Goal: Communication & Community: Participate in discussion

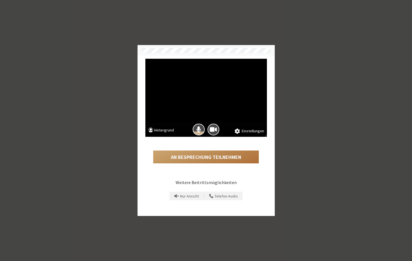
click at [191, 158] on button "An Besprechung teilnehmen" at bounding box center [206, 157] width 106 height 13
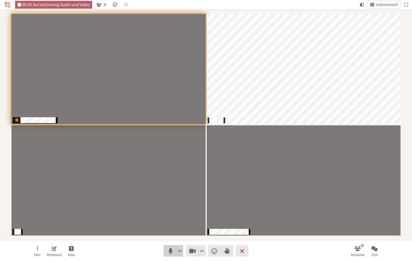
click at [168, 248] on span "Stumm (⌘+Umschalt+A)" at bounding box center [170, 251] width 8 height 8
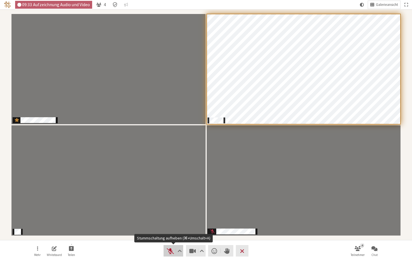
click at [169, 252] on span "Stummschaltung aufheben (⌘+Umschalt+A)" at bounding box center [170, 251] width 8 height 8
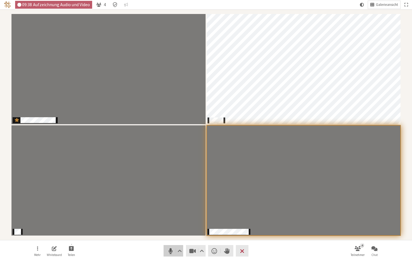
click at [172, 252] on span "Stumm (⌘+Umschalt+A)" at bounding box center [170, 251] width 8 height 8
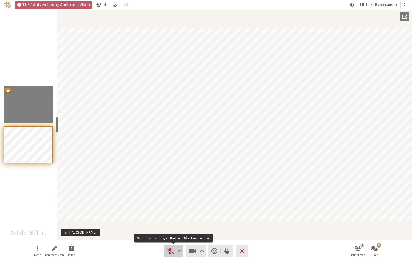
click at [168, 251] on span "Stummschaltung aufheben (⌘+Umschalt+A)" at bounding box center [170, 251] width 8 height 8
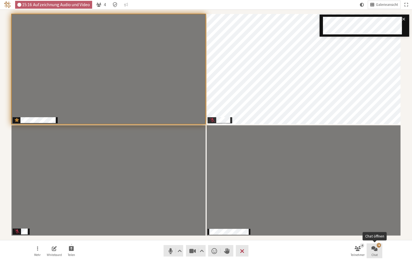
click at [375, 248] on span "Chat öffnen" at bounding box center [375, 249] width 6 height 6
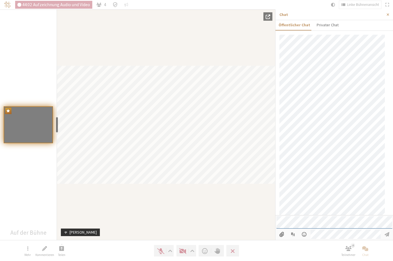
scroll to position [170, 0]
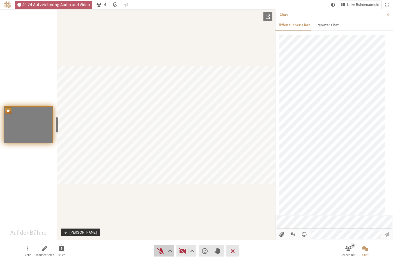
click at [163, 252] on span "Stummschaltung aufheben (⌘+Umschalt+A)" at bounding box center [161, 251] width 8 height 8
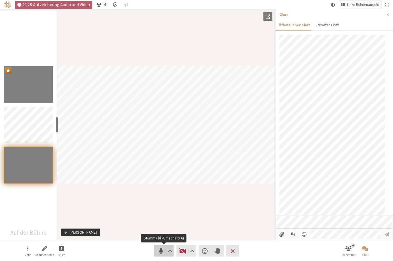
click at [159, 249] on span "Stumm (⌘+Umschalt+A)" at bounding box center [161, 251] width 8 height 8
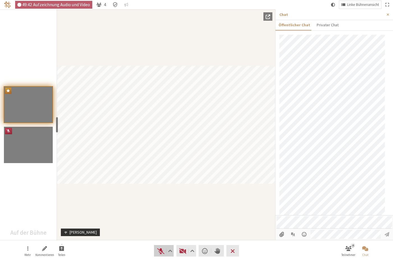
click at [156, 252] on button "Audio" at bounding box center [164, 251] width 20 height 11
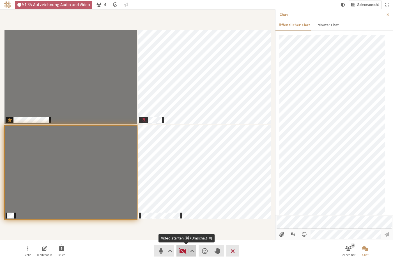
click at [181, 251] on span "Video starten (⌘+Umschalt+V)" at bounding box center [183, 251] width 8 height 8
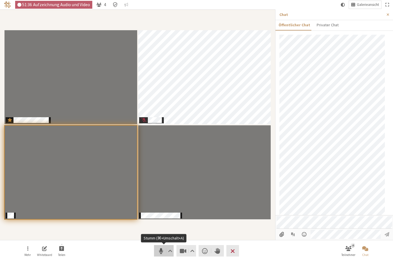
click at [160, 253] on span "Stumm (⌘+Umschalt+A)" at bounding box center [161, 251] width 8 height 8
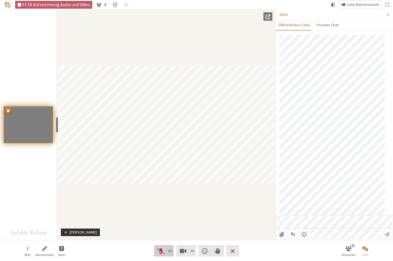
click at [158, 255] on button "Audio" at bounding box center [164, 251] width 20 height 11
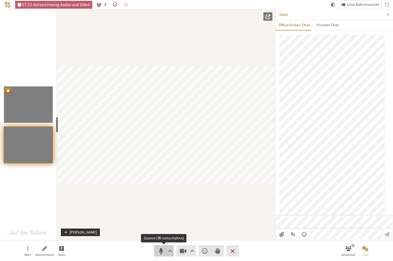
click at [161, 249] on span "Stumm (⌘+Umschalt+A)" at bounding box center [161, 251] width 8 height 8
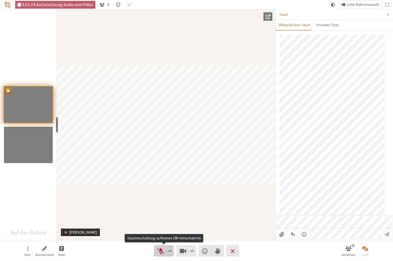
click at [159, 251] on span "Stummschaltung aufheben (⌘+Umschalt+A)" at bounding box center [161, 251] width 8 height 8
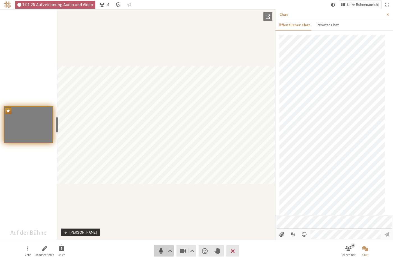
click at [159, 253] on span "Stumm (⌘+Umschalt+A)" at bounding box center [161, 251] width 8 height 8
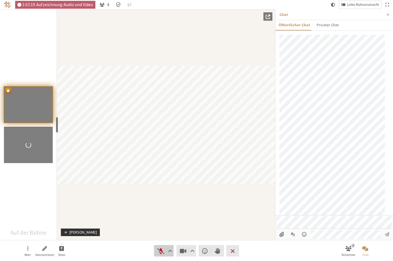
click at [156, 254] on button "Audio" at bounding box center [164, 251] width 20 height 11
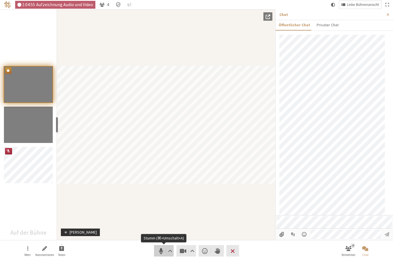
click at [161, 251] on span "Stumm (⌘+Umschalt+A)" at bounding box center [161, 251] width 8 height 8
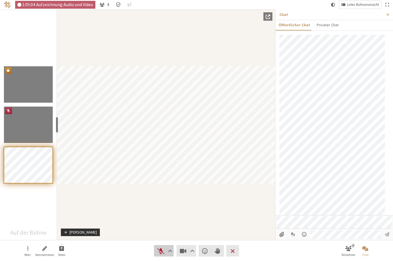
click at [159, 250] on span "Stummschaltung aufheben (⌘+Umschalt+A)" at bounding box center [161, 251] width 8 height 8
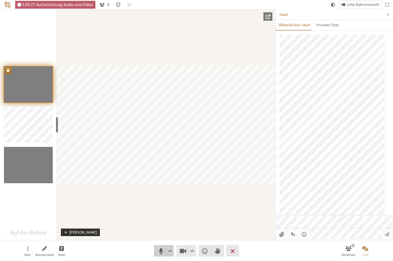
click at [160, 252] on span "Stumm (⌘+Umschalt+A)" at bounding box center [161, 251] width 8 height 8
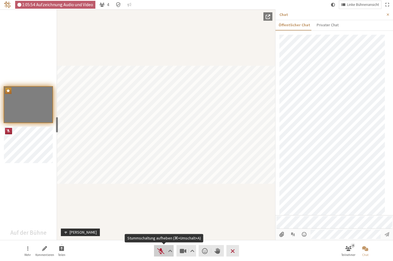
click at [159, 254] on span "Stummschaltung aufheben (⌘+Umschalt+A)" at bounding box center [161, 251] width 8 height 8
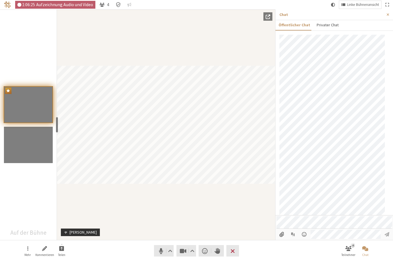
click at [330, 25] on button "Privater Chat" at bounding box center [327, 25] width 28 height 10
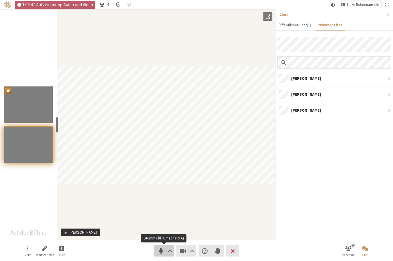
click at [158, 251] on span "Stumm (⌘+Umschalt+A)" at bounding box center [161, 251] width 8 height 8
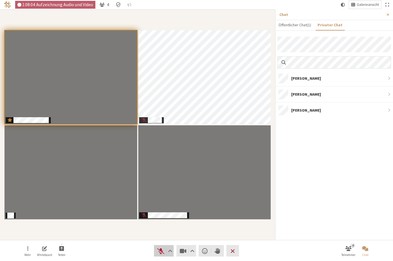
click at [160, 254] on span "Stummschaltung aufheben (⌘+Umschalt+A)" at bounding box center [161, 251] width 8 height 8
click at [161, 251] on span "Stumm (⌘+Umschalt+A)" at bounding box center [161, 251] width 8 height 8
click at [159, 252] on span "Stummschaltung aufheben (⌘+Umschalt+A)" at bounding box center [161, 251] width 8 height 8
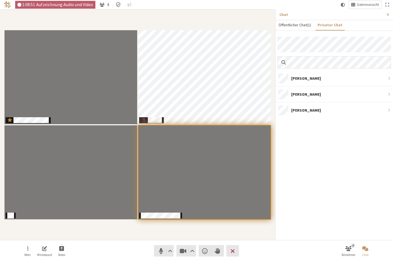
click at [298, 28] on button "Öffentlicher Chat ( 1 )" at bounding box center [294, 25] width 39 height 10
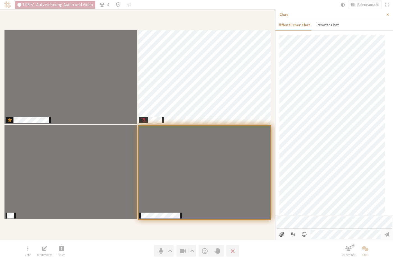
scroll to position [191, 0]
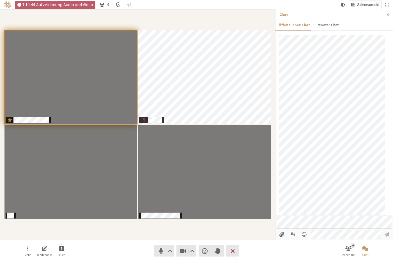
click at [388, 13] on span "Seitenleiste schließen" at bounding box center [387, 15] width 3 height 4
